Goal: Information Seeking & Learning: Compare options

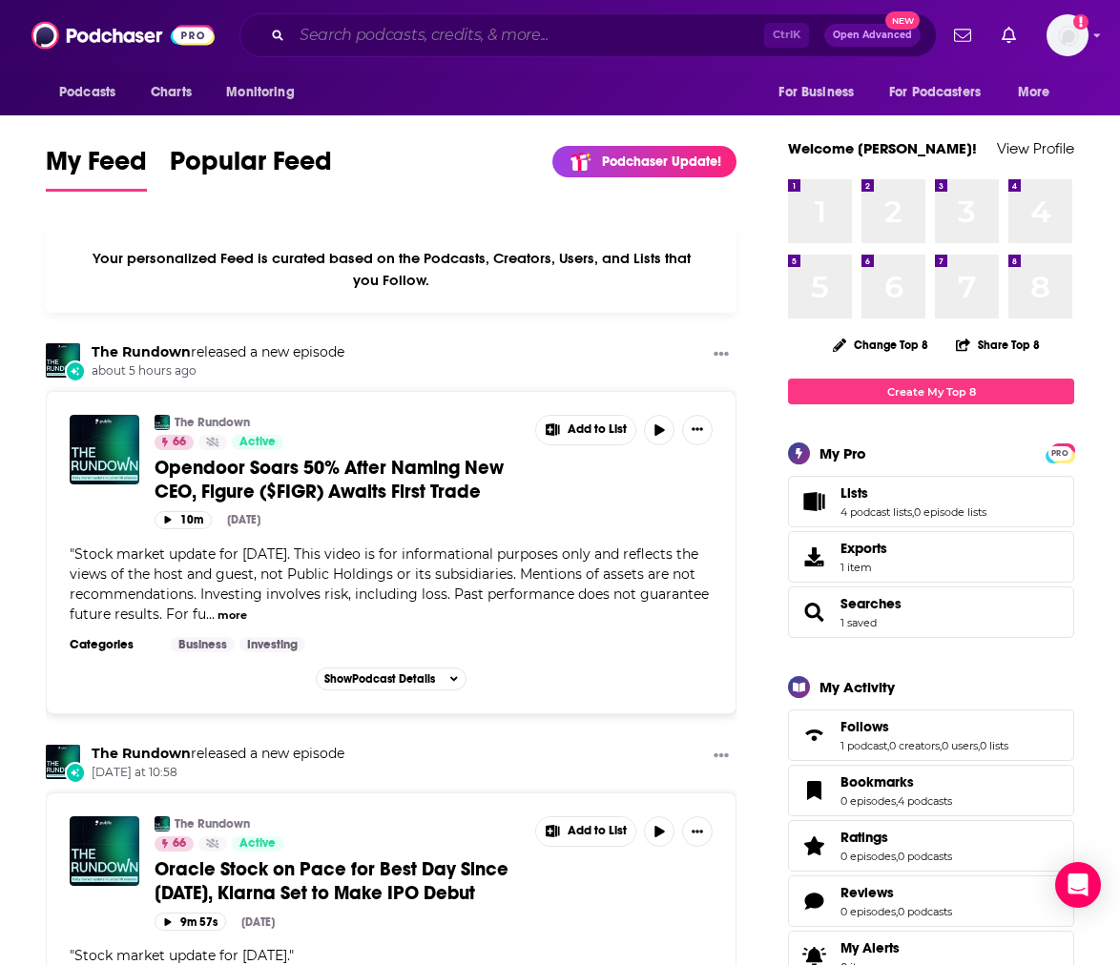
click at [434, 33] on input "Search podcasts, credits, & more..." at bounding box center [528, 35] width 472 height 31
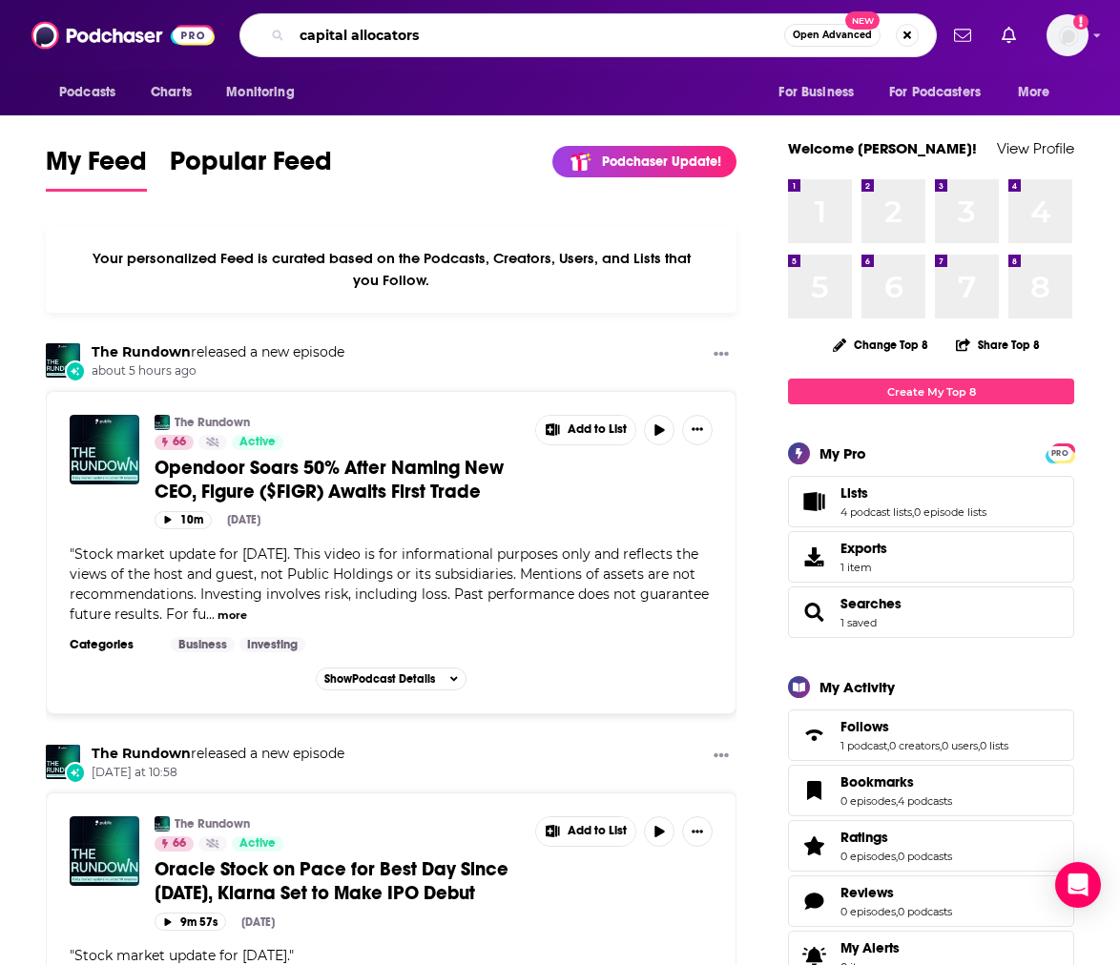
type input "capital allocators"
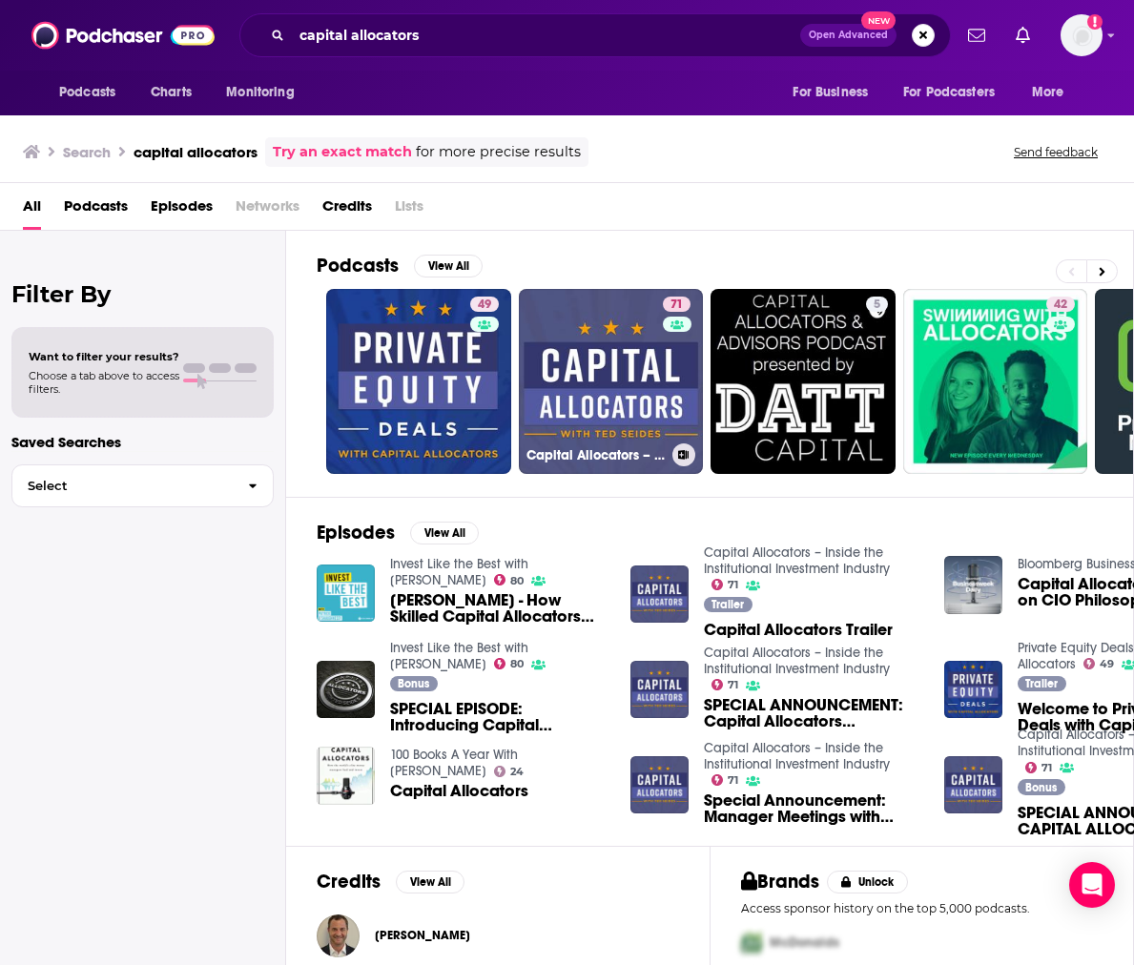
click at [631, 376] on link "71 Capital Allocators – Inside the Institutional Investment Industry" at bounding box center [611, 381] width 185 height 185
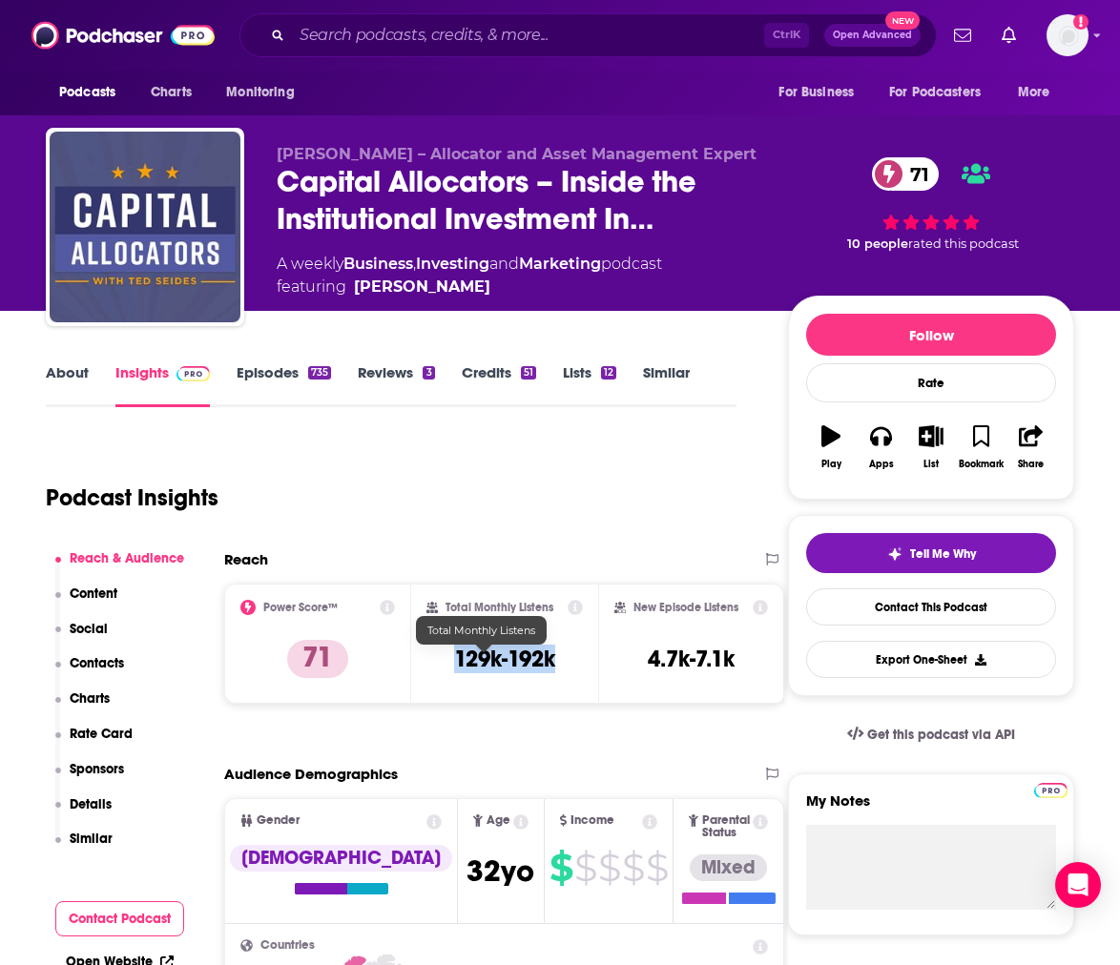
drag, startPoint x: 427, startPoint y: 661, endPoint x: 561, endPoint y: 663, distance: 133.6
click at [561, 663] on div "Total Monthly Listens 129k-192k" at bounding box center [504, 644] width 187 height 120
copy h3 "129k-192k"
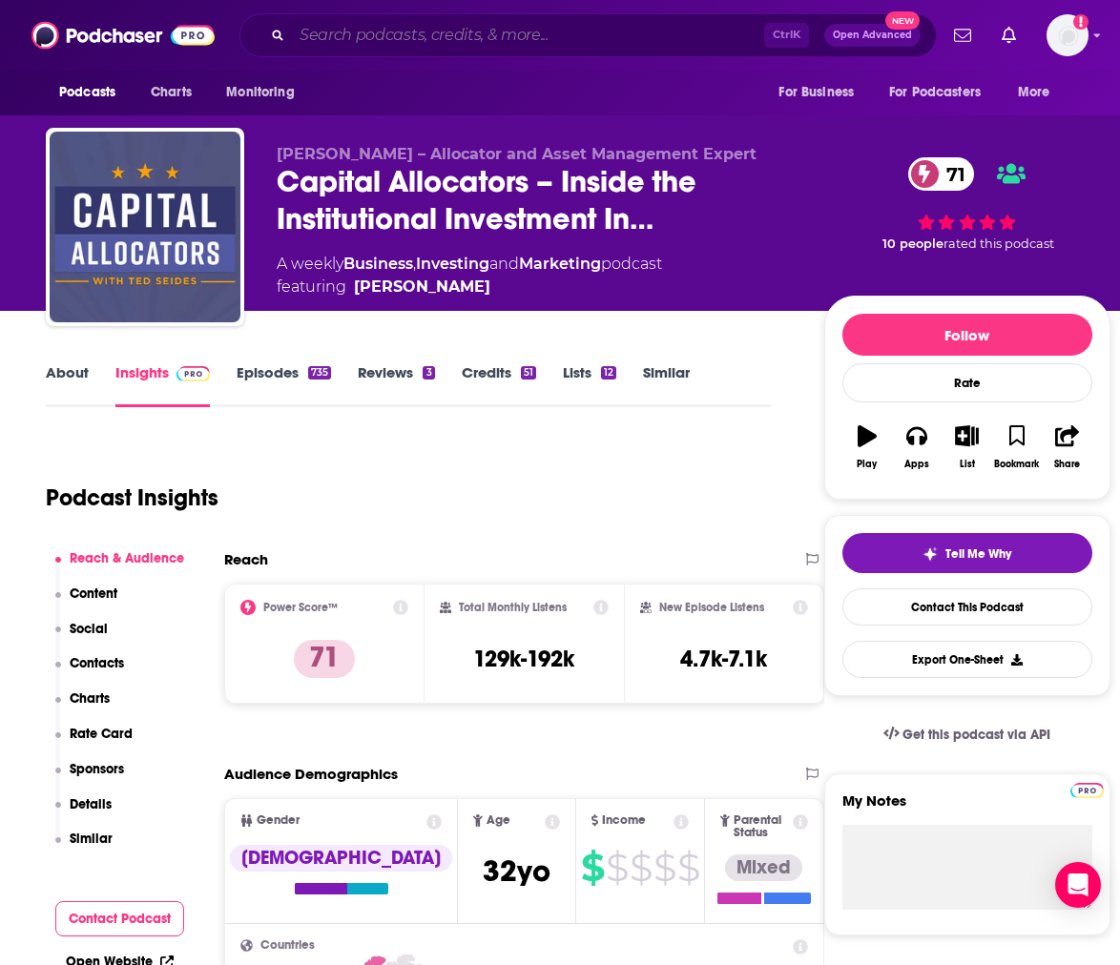
click at [560, 29] on input "Search podcasts, credits, & more..." at bounding box center [528, 35] width 472 height 31
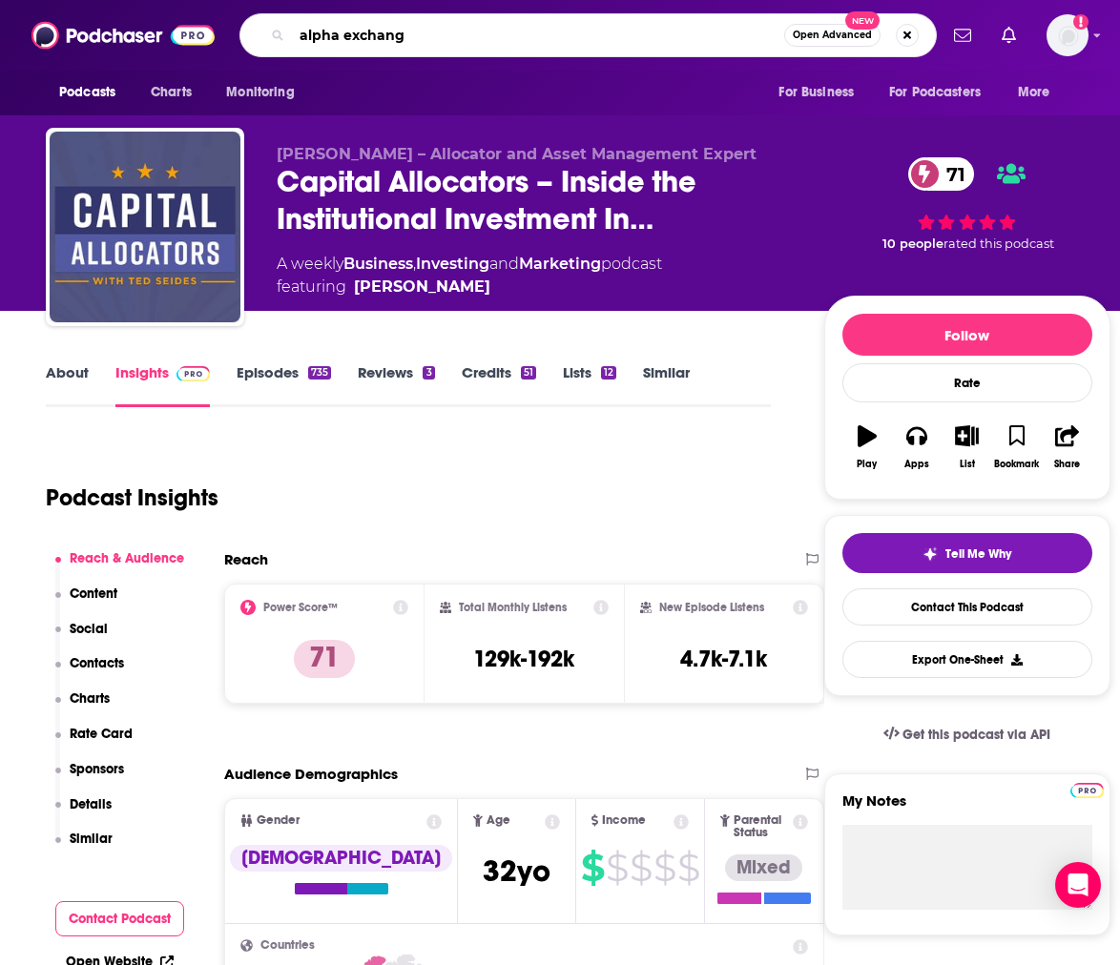
type input "alpha exchange"
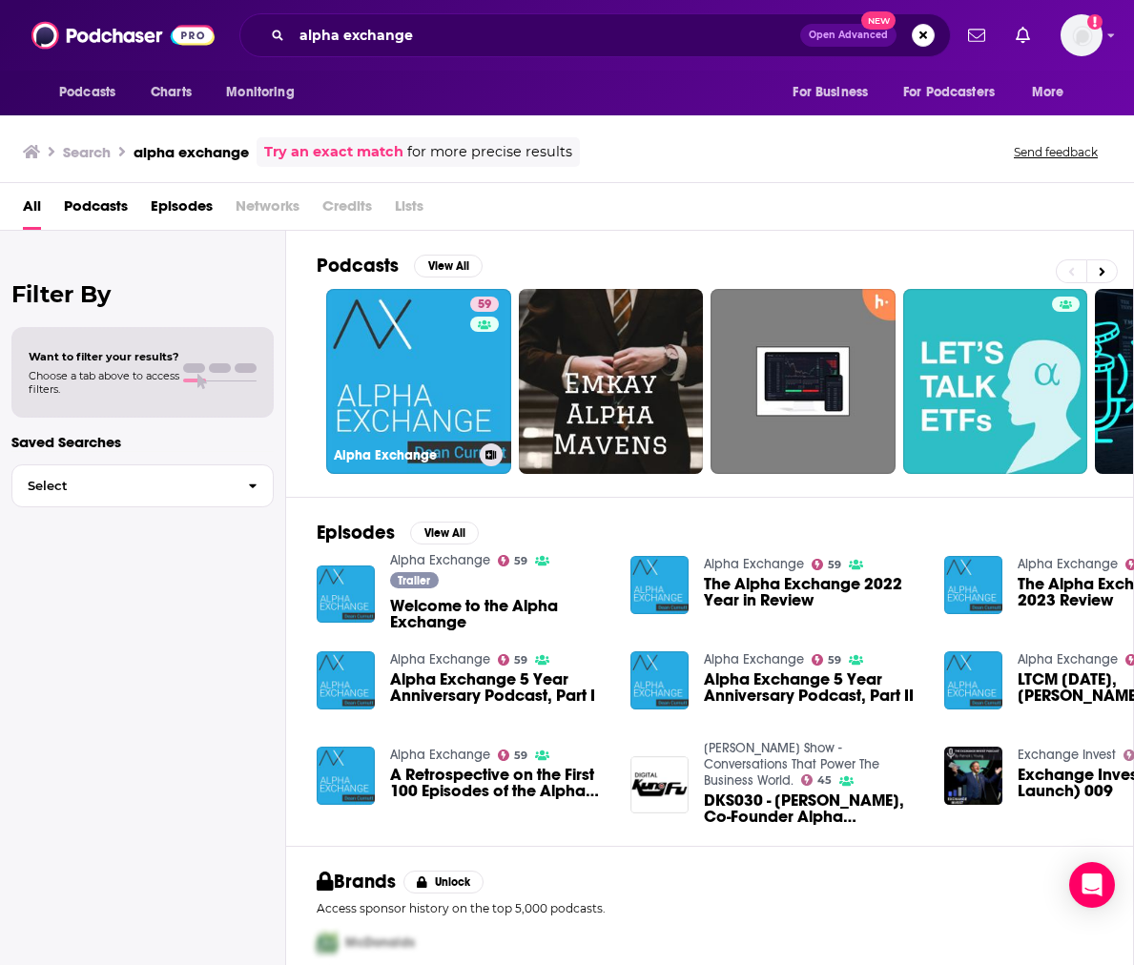
click at [448, 371] on link "59 Alpha Exchange" at bounding box center [418, 381] width 185 height 185
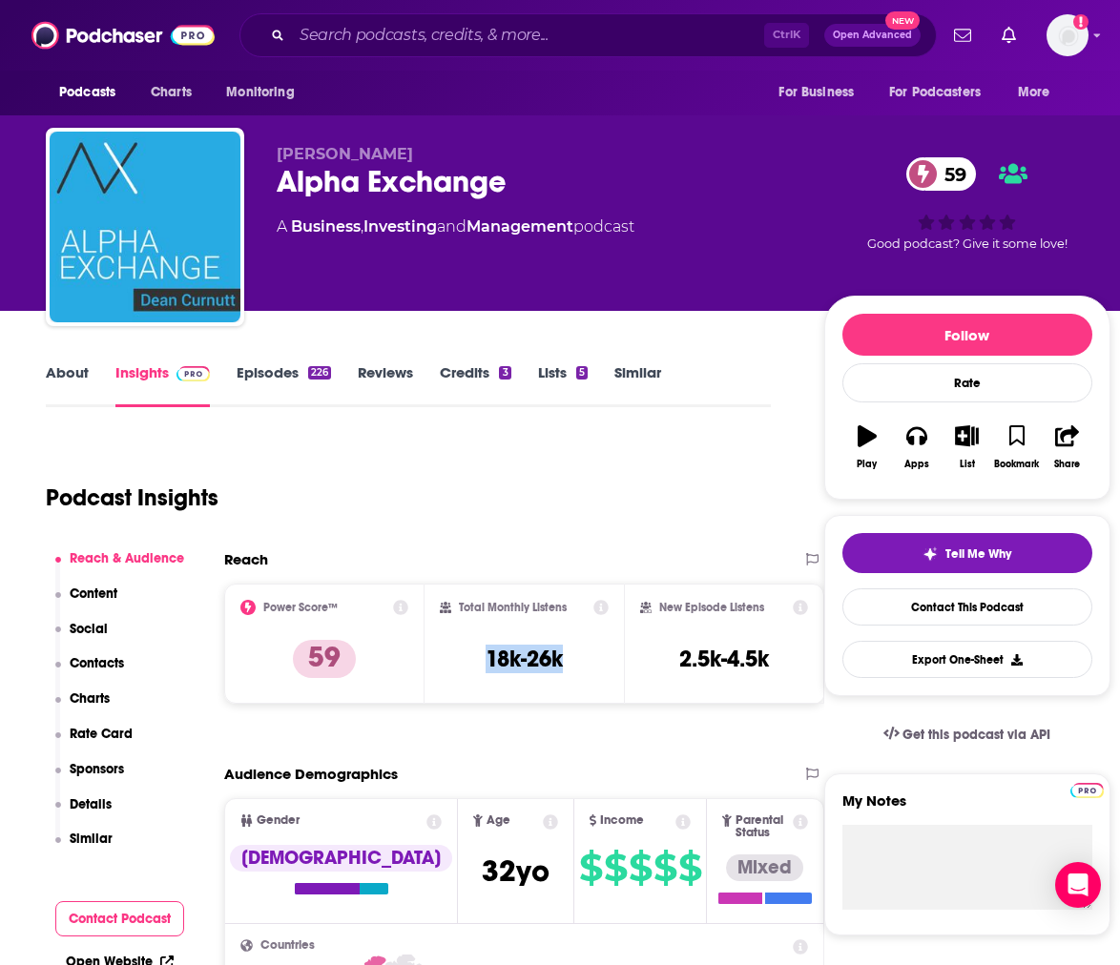
drag, startPoint x: 481, startPoint y: 647, endPoint x: 595, endPoint y: 654, distance: 114.7
click at [595, 654] on div "Total Monthly Listens 18k-26k" at bounding box center [525, 644] width 170 height 88
copy h3 "18k-26k"
click at [393, 26] on input "Search podcasts, credits, & more..." at bounding box center [528, 35] width 472 height 31
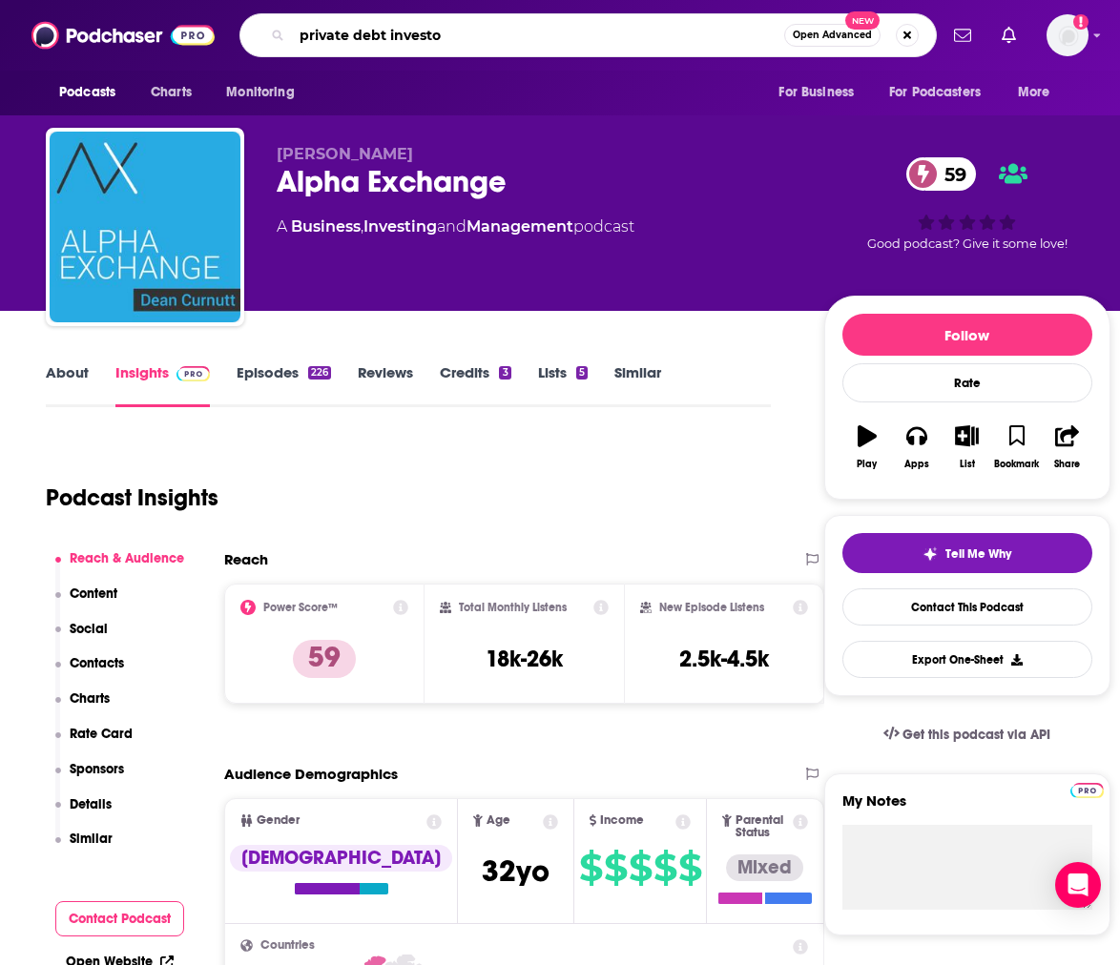
type input "private debt investor"
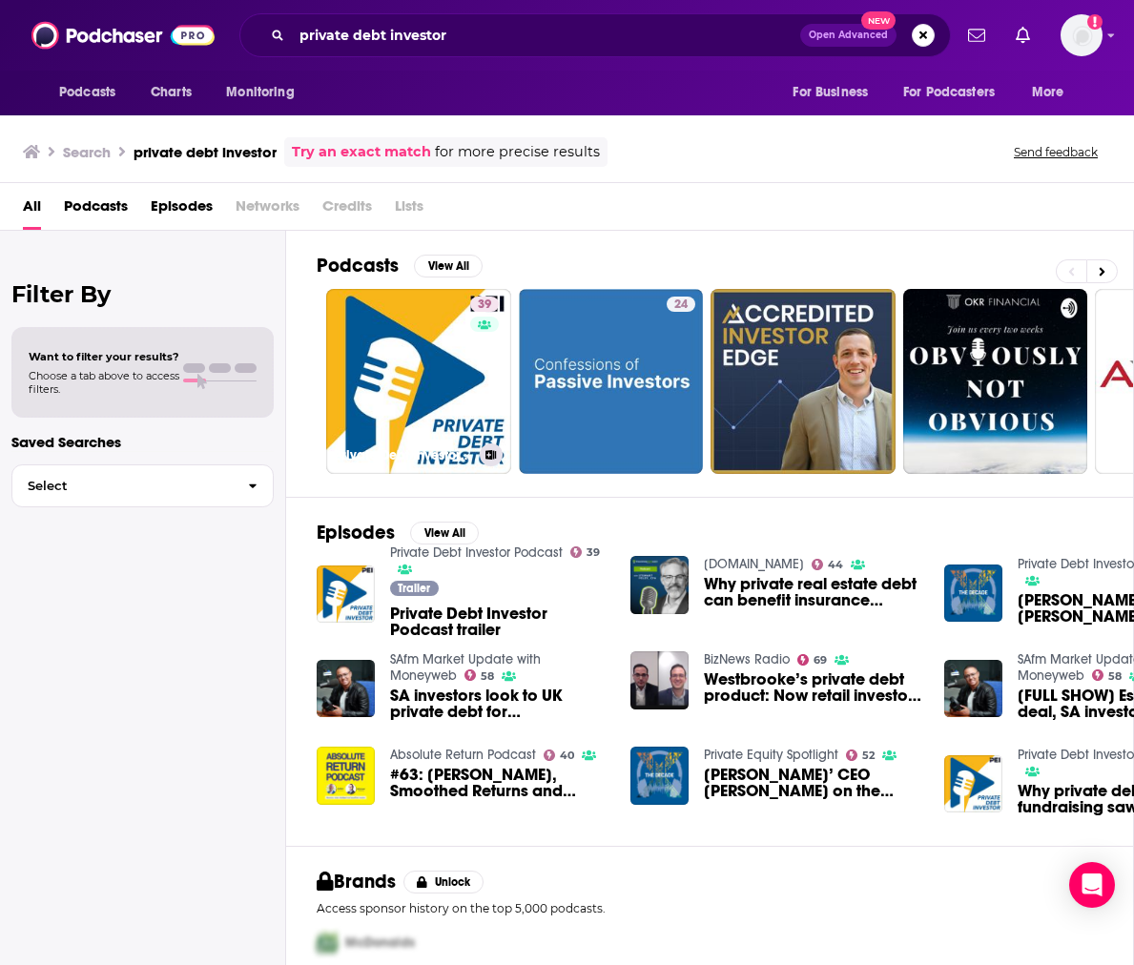
click at [408, 378] on link "39 Private Debt Investor Podcast" at bounding box center [418, 381] width 185 height 185
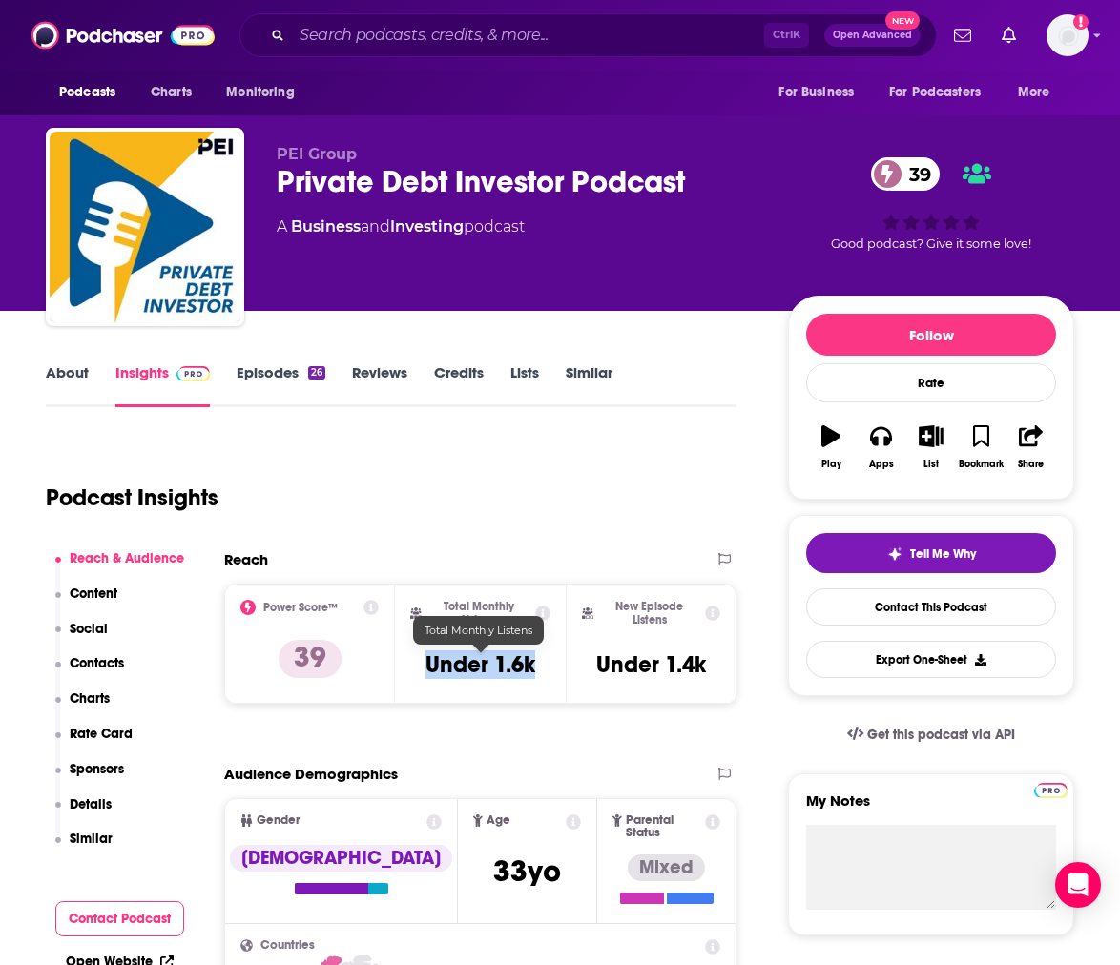
drag, startPoint x: 418, startPoint y: 665, endPoint x: 535, endPoint y: 664, distance: 117.4
click at [535, 664] on div "Total Monthly Listens Under 1.6k" at bounding box center [480, 644] width 140 height 88
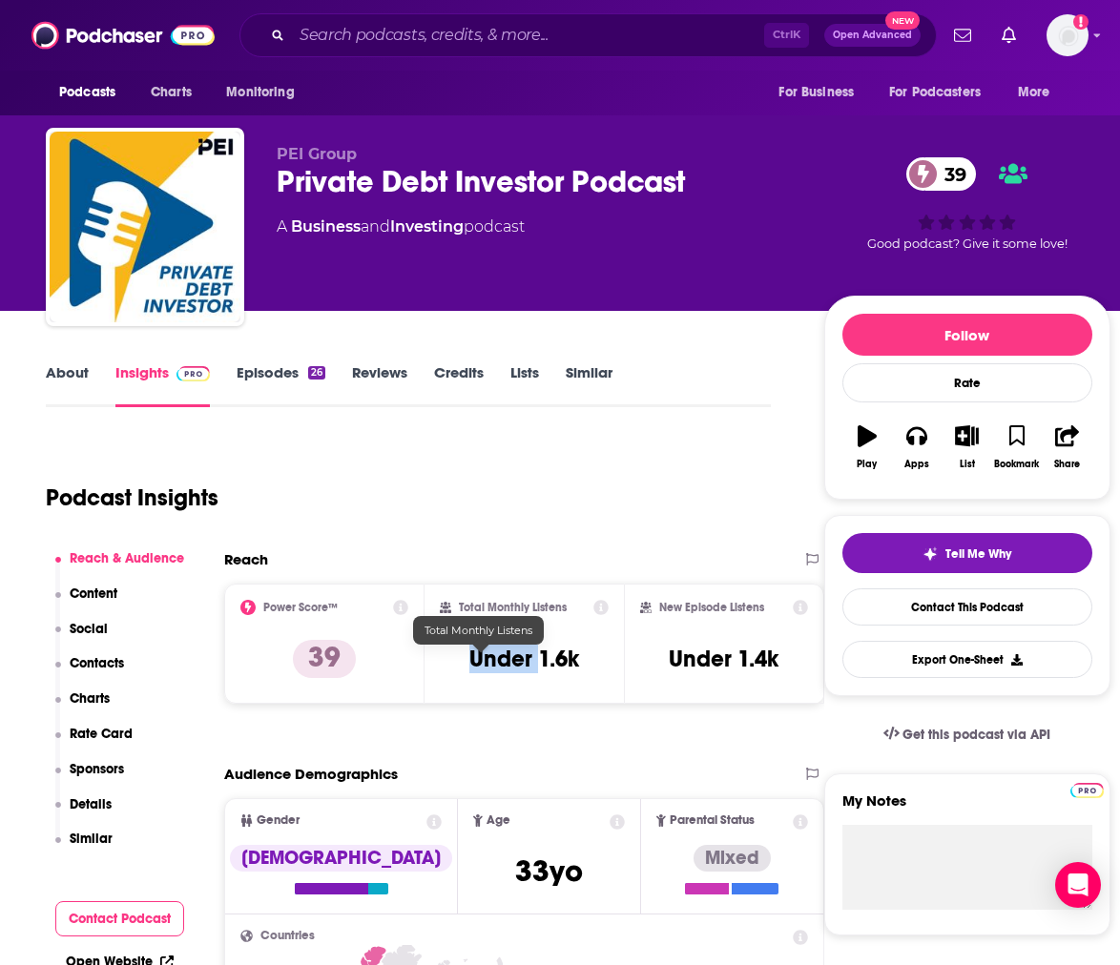
copy h3 "Under"
click at [566, 661] on h3 "Under 1.6k" at bounding box center [524, 659] width 110 height 29
drag, startPoint x: 585, startPoint y: 658, endPoint x: 542, endPoint y: 660, distance: 43.0
click at [542, 660] on div "Total Monthly Listens Under 1.6k" at bounding box center [525, 644] width 170 height 88
copy h3 "1.6k"
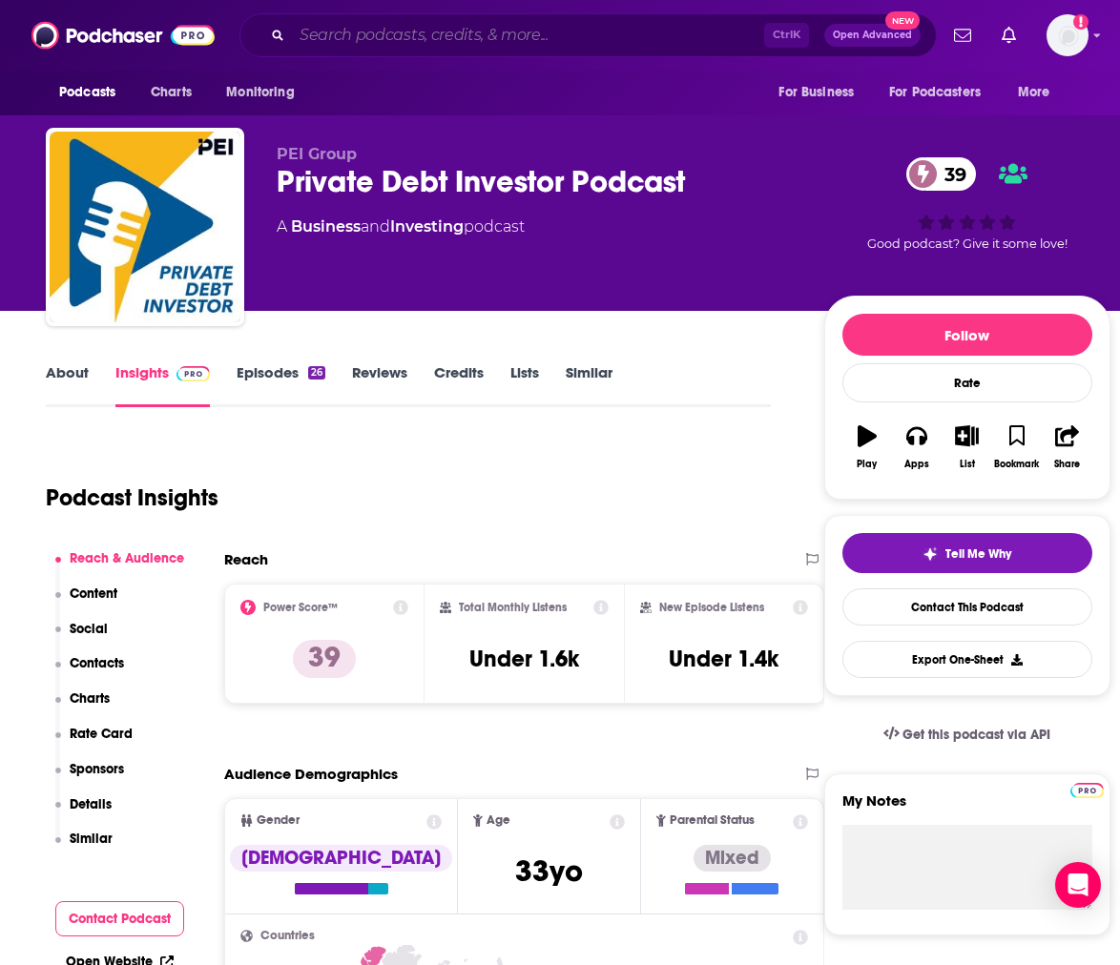
click at [436, 33] on input "Search podcasts, credits, & more..." at bounding box center [528, 35] width 472 height 31
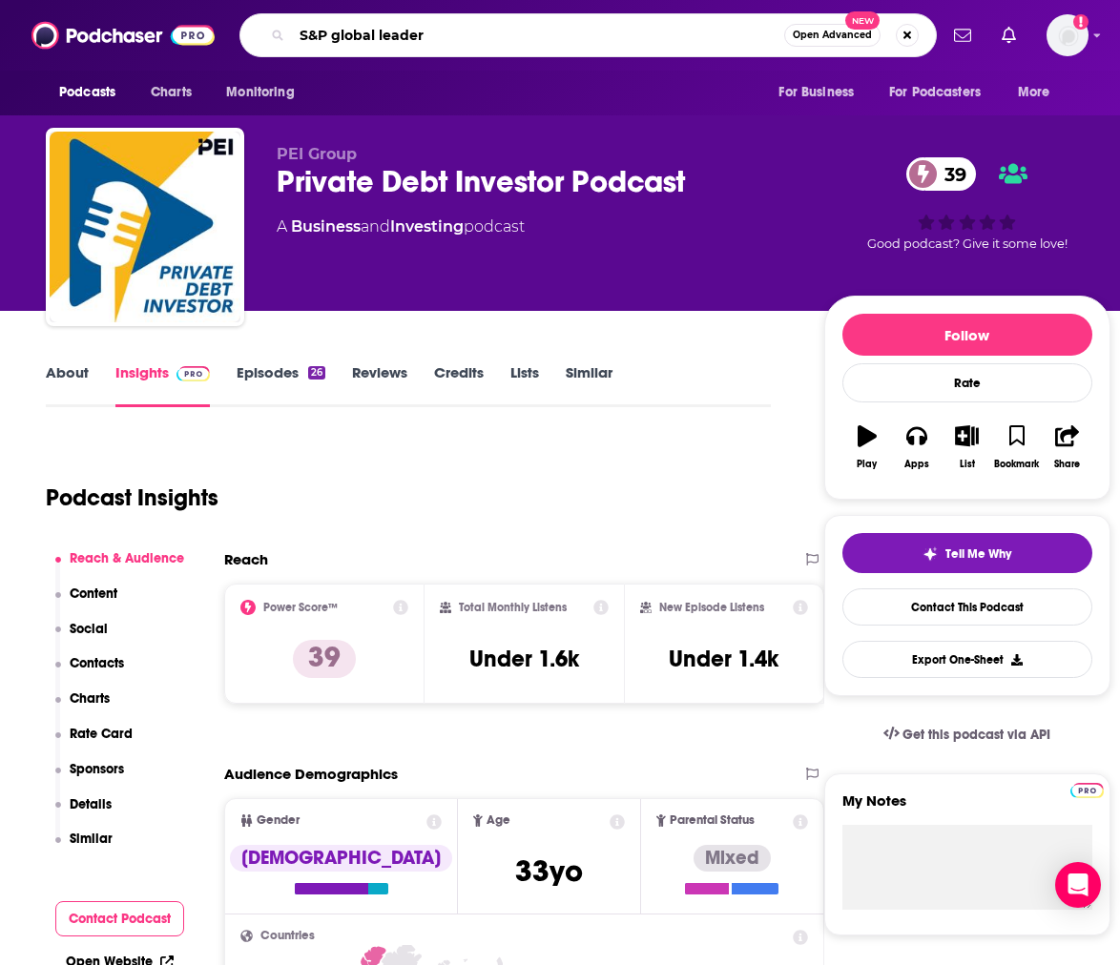
type input "S&P global leaders"
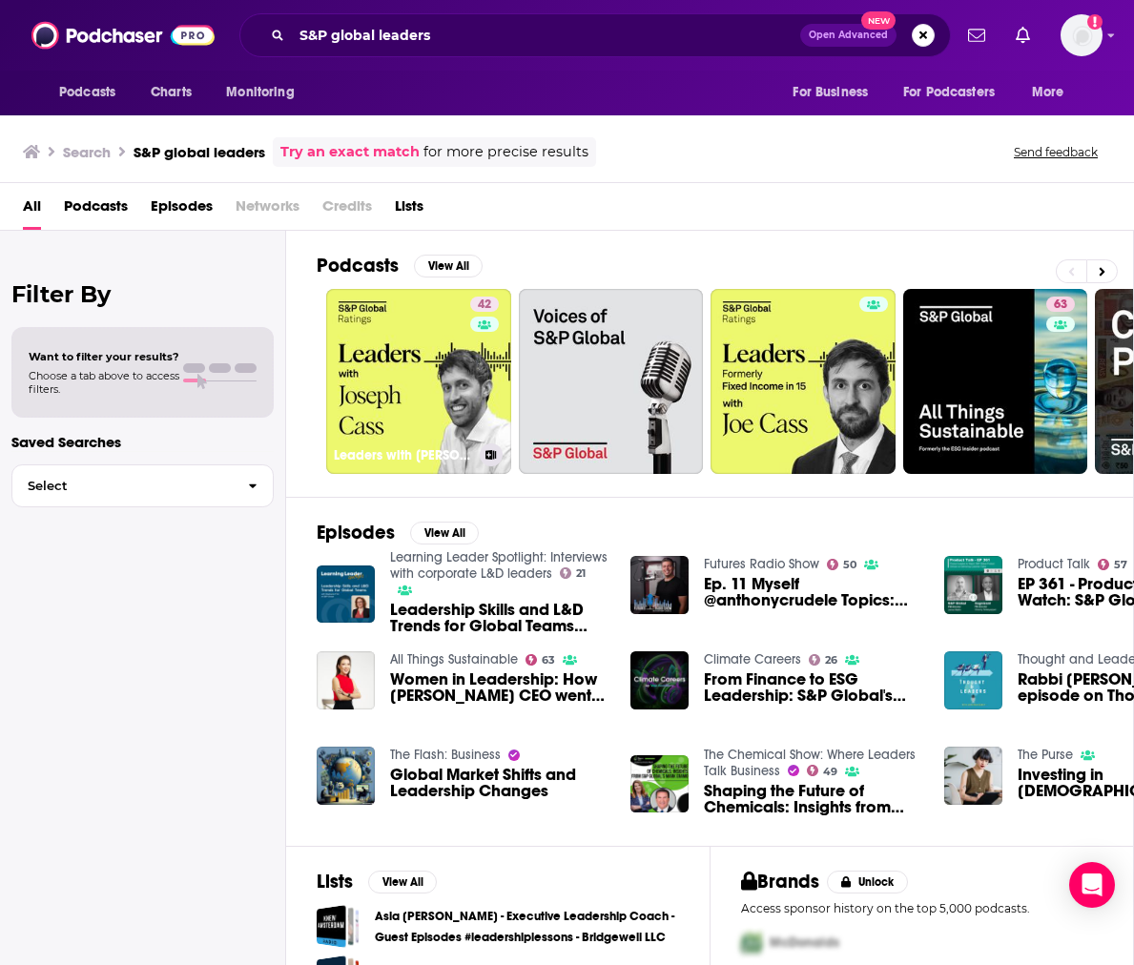
click at [436, 385] on link "42 Leaders with [PERSON_NAME]" at bounding box center [418, 381] width 185 height 185
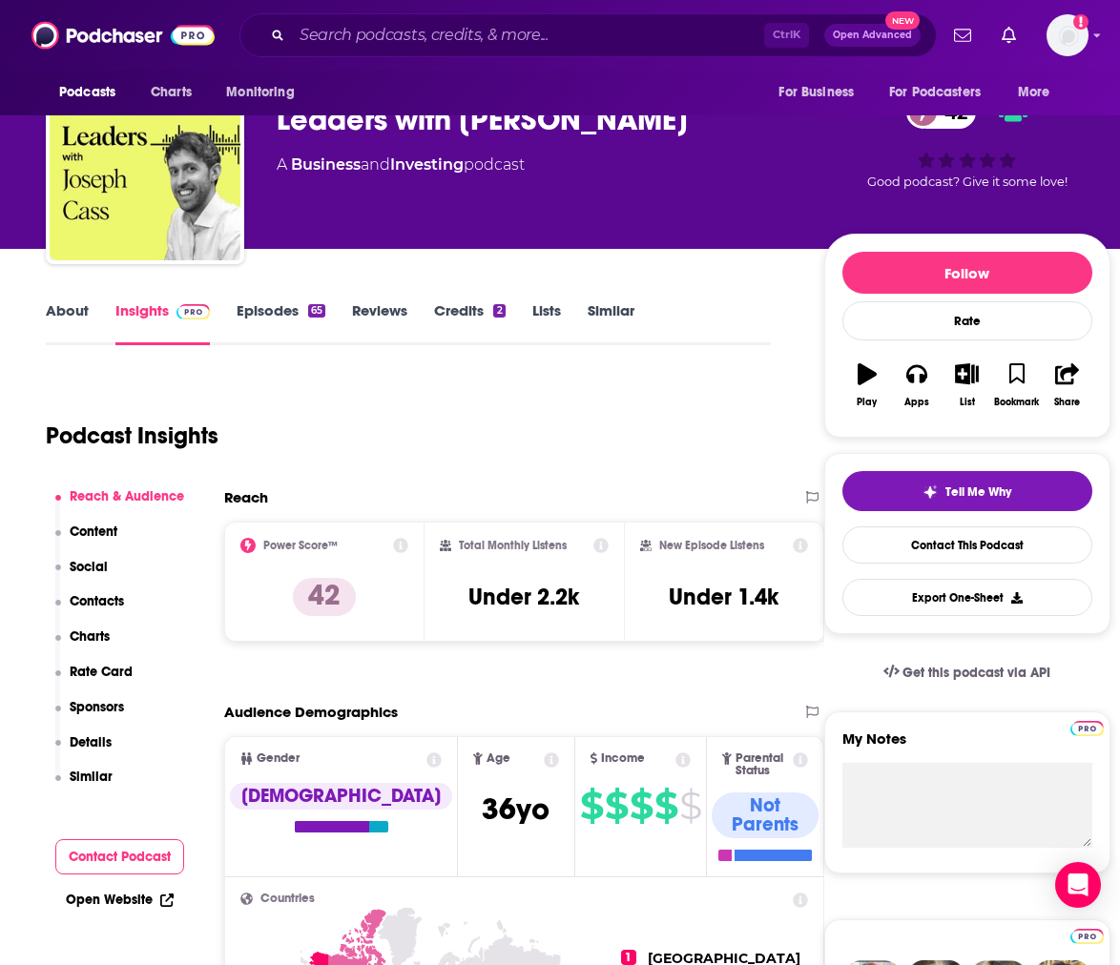
scroll to position [95, 0]
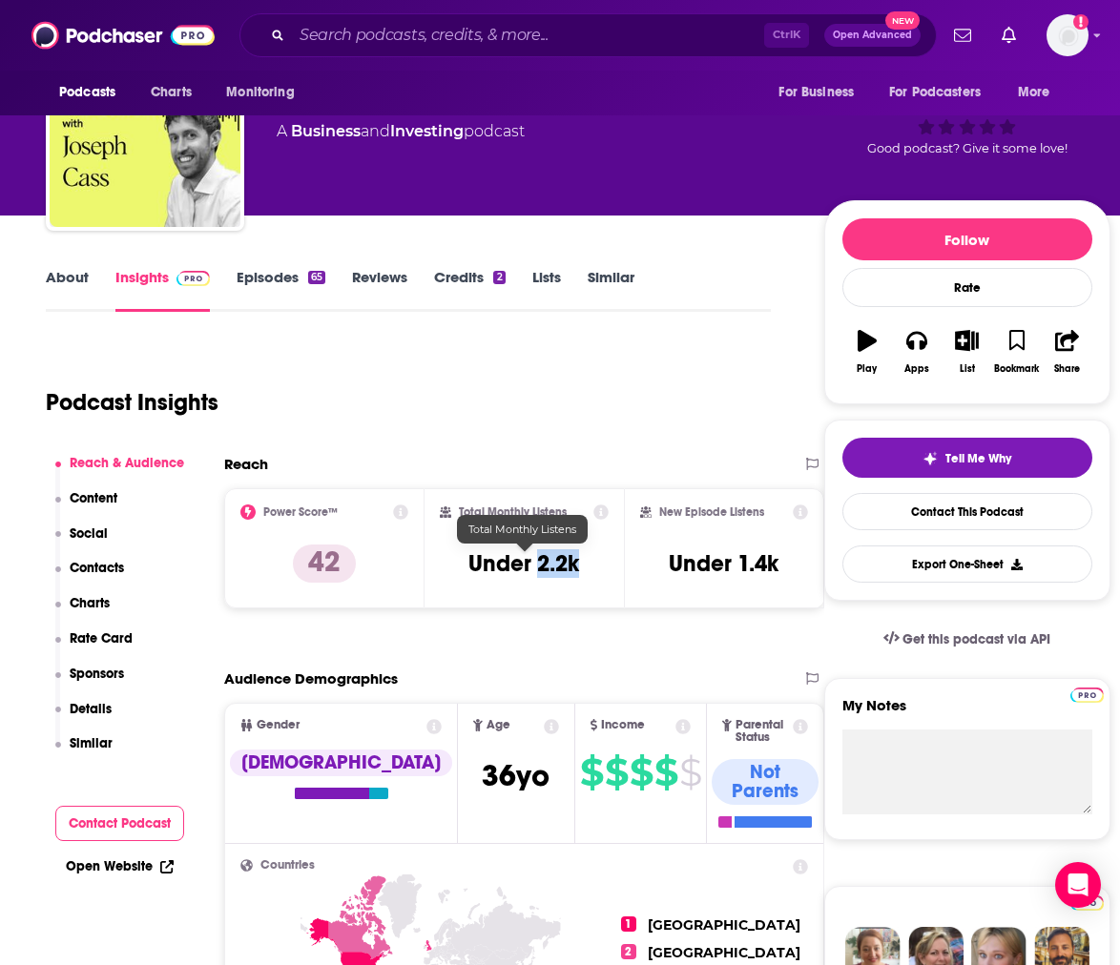
drag, startPoint x: 542, startPoint y: 564, endPoint x: 580, endPoint y: 565, distance: 38.2
click at [579, 565] on h3 "Under 2.2k" at bounding box center [523, 564] width 111 height 29
copy h3 "2.2k"
